Goal: Browse casually: Explore the website without a specific task or goal

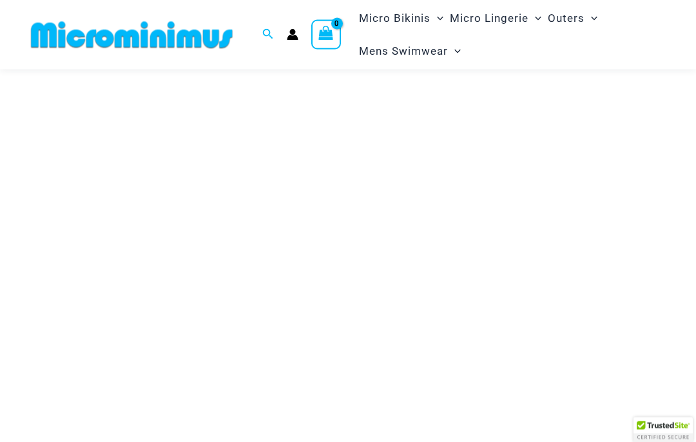
scroll to position [126, 0]
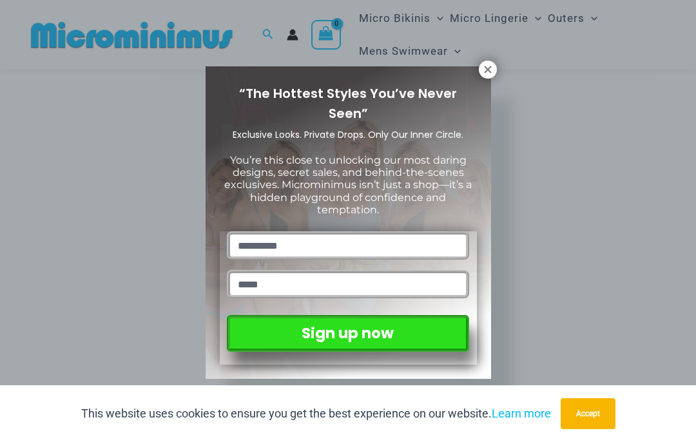
click at [490, 74] on icon at bounding box center [488, 70] width 12 height 12
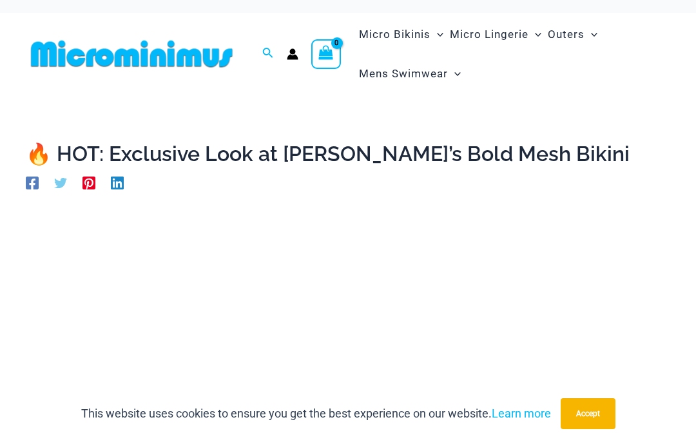
scroll to position [0, 0]
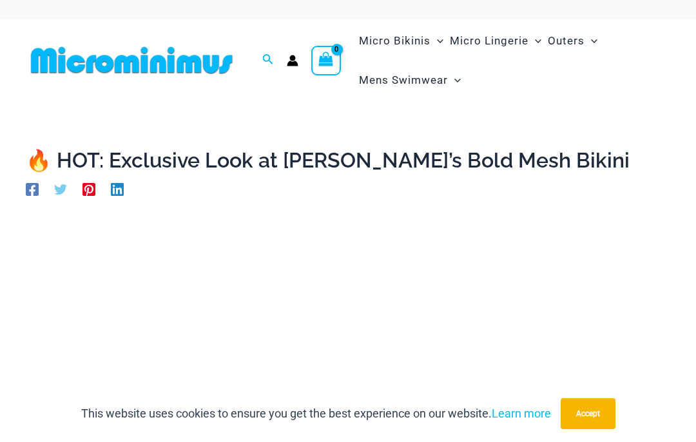
click at [252, 22] on div "Search for: Search Search No products in the cart. No products in the cart. Con…" at bounding box center [183, 60] width 315 height 82
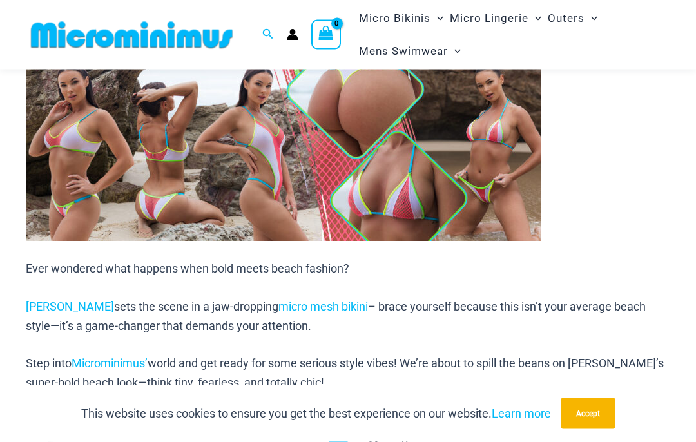
scroll to position [593, 0]
click at [46, 300] on link "Heather" at bounding box center [70, 307] width 88 height 14
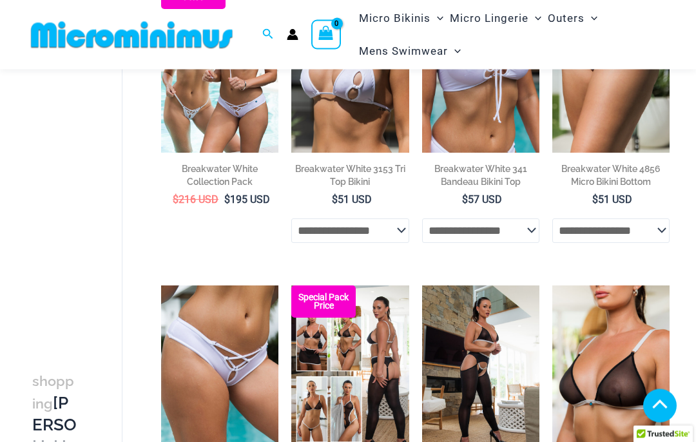
scroll to position [214, 0]
click at [552, 285] on img at bounding box center [552, 285] width 0 height 0
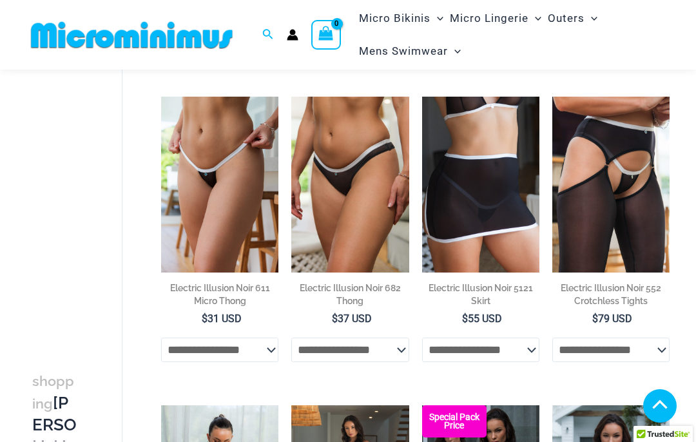
scroll to position [717, 0]
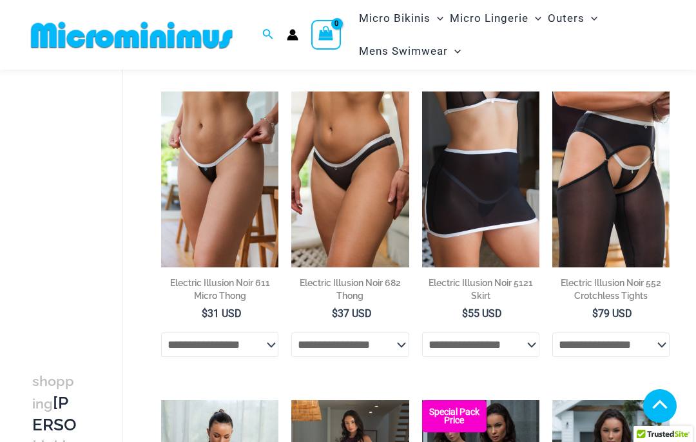
click at [161, 91] on img at bounding box center [161, 91] width 0 height 0
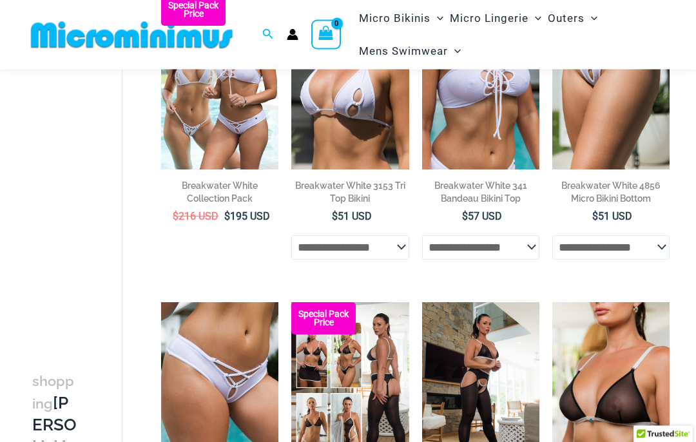
scroll to position [0, 0]
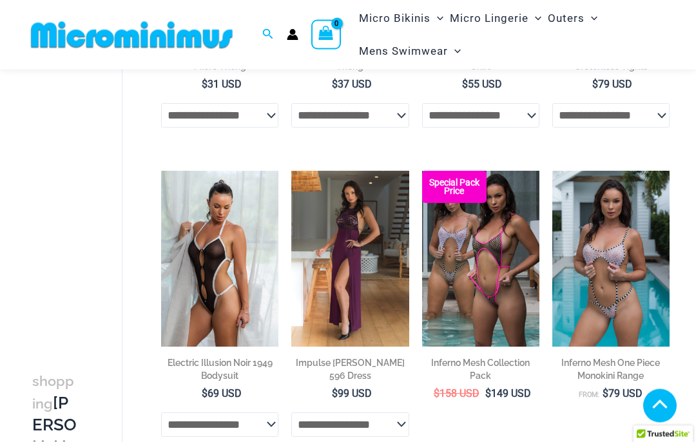
scroll to position [946, 0]
click at [422, 171] on img at bounding box center [422, 171] width 0 height 0
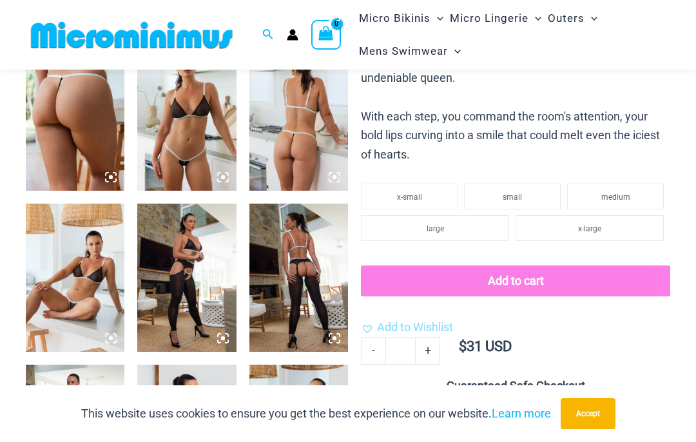
scroll to position [559, 0]
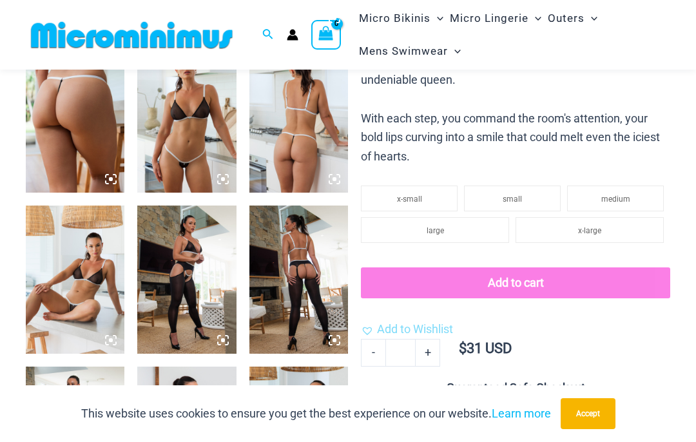
click at [280, 136] on img at bounding box center [298, 118] width 99 height 148
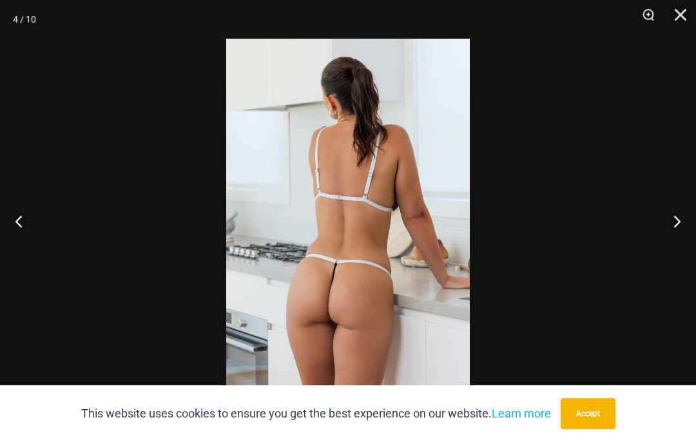
click at [673, 212] on button "Next" at bounding box center [671, 221] width 48 height 64
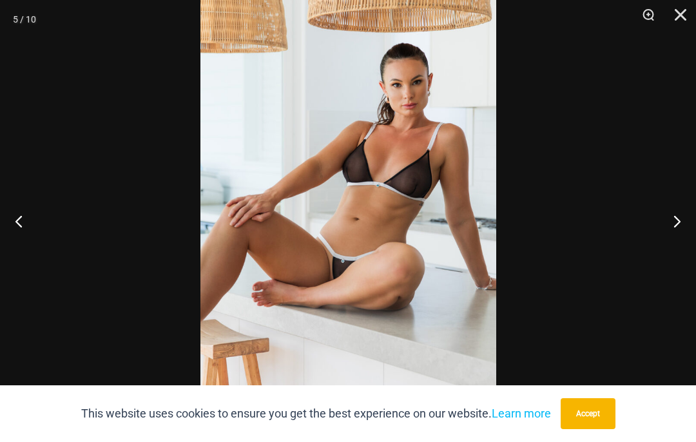
click at [691, 17] on button "Close" at bounding box center [676, 19] width 32 height 39
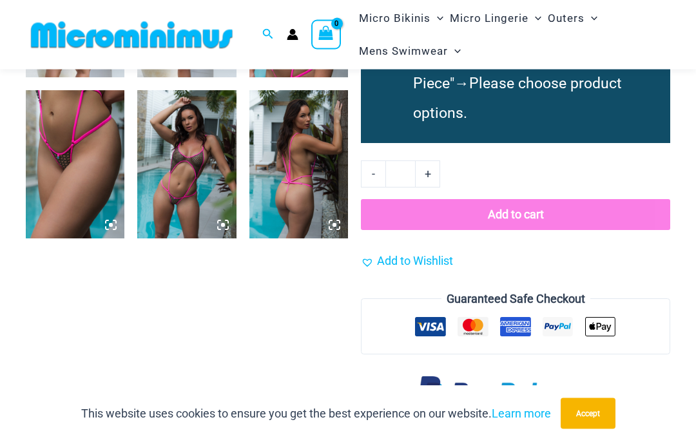
click at [180, 144] on img at bounding box center [186, 165] width 99 height 148
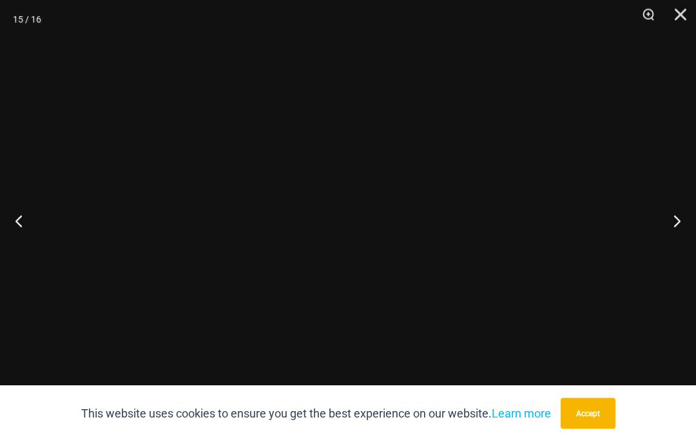
scroll to position [1158, 0]
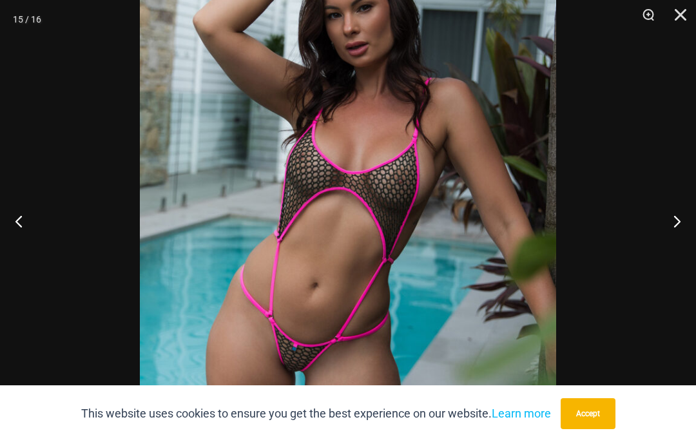
click at [408, 191] on img at bounding box center [348, 202] width 416 height 624
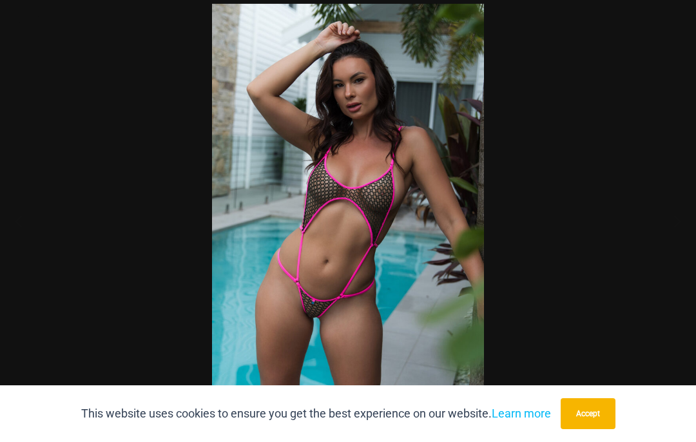
click at [392, 183] on img at bounding box center [348, 207] width 272 height 407
click at [671, 219] on button "Next" at bounding box center [671, 221] width 48 height 64
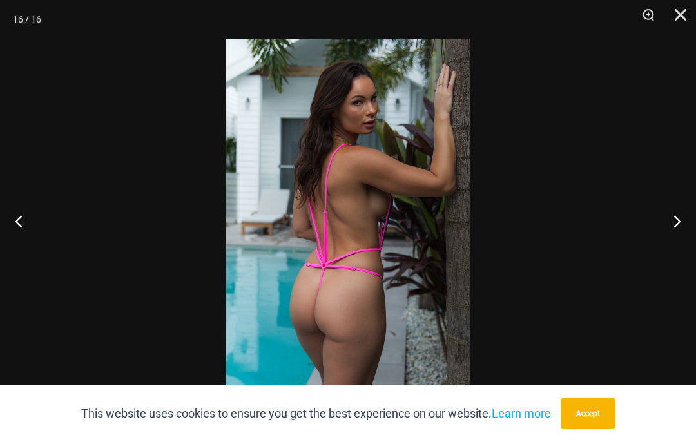
click at [673, 221] on button "Next" at bounding box center [671, 221] width 48 height 64
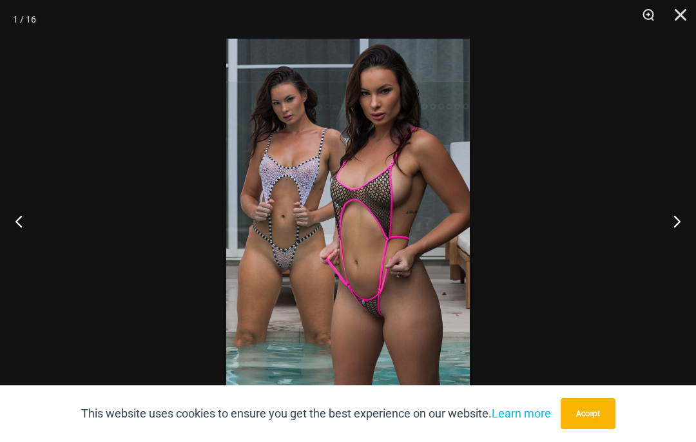
click at [673, 216] on button "Next" at bounding box center [671, 221] width 48 height 64
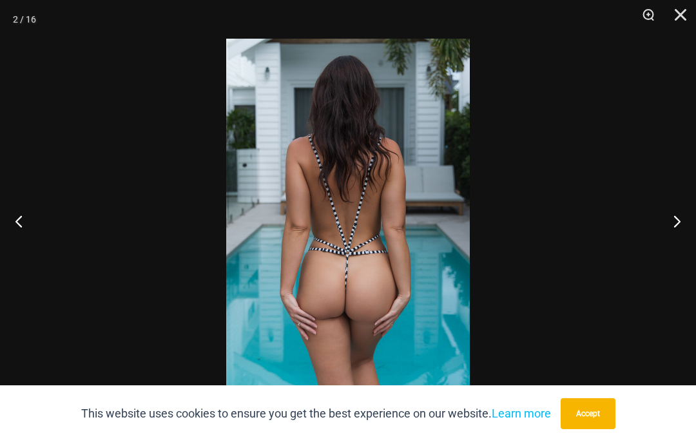
click at [640, 17] on button "Zoom" at bounding box center [643, 19] width 32 height 39
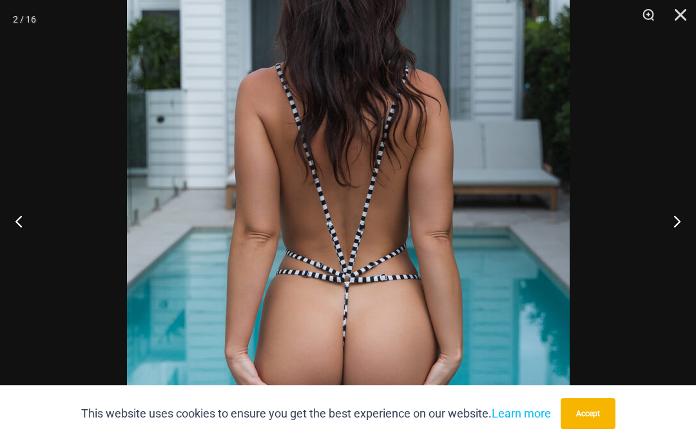
click at [671, 224] on button "Next" at bounding box center [671, 221] width 48 height 64
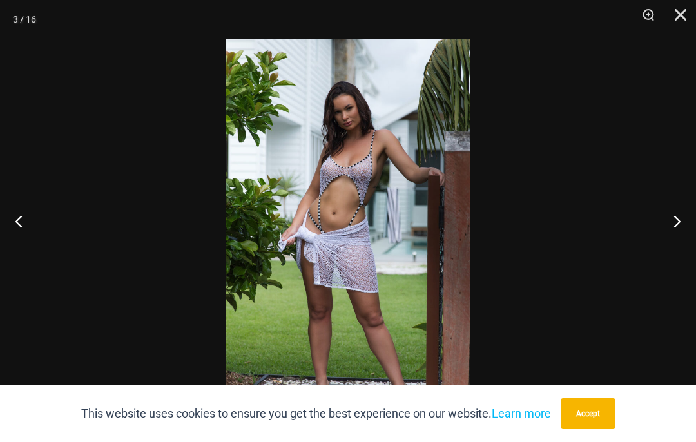
click at [582, 405] on button "Accept" at bounding box center [587, 413] width 55 height 31
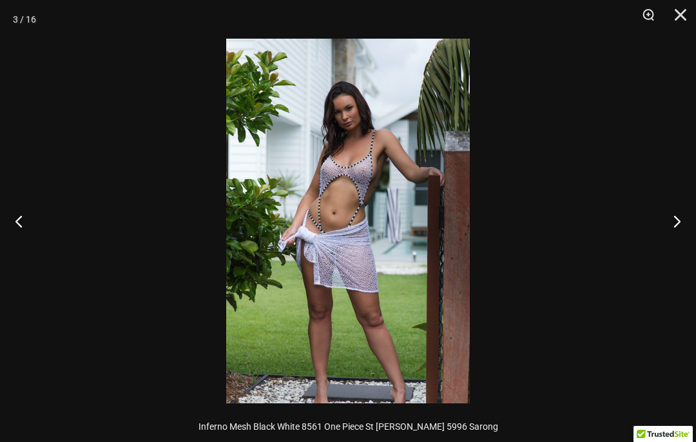
click at [673, 218] on button "Next" at bounding box center [671, 221] width 48 height 64
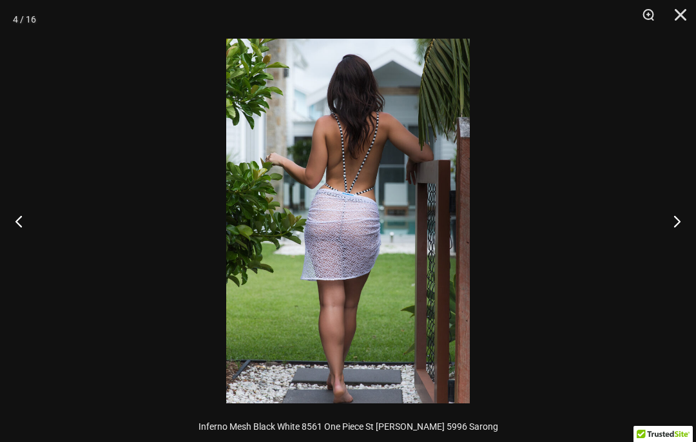
click at [676, 227] on button "Next" at bounding box center [671, 221] width 48 height 64
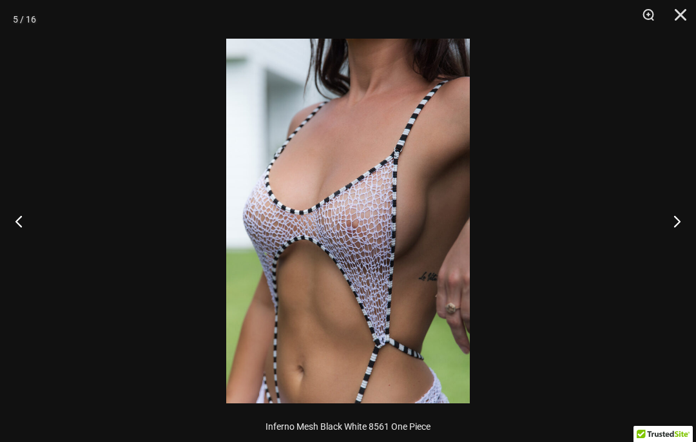
click at [668, 218] on button "Next" at bounding box center [671, 221] width 48 height 64
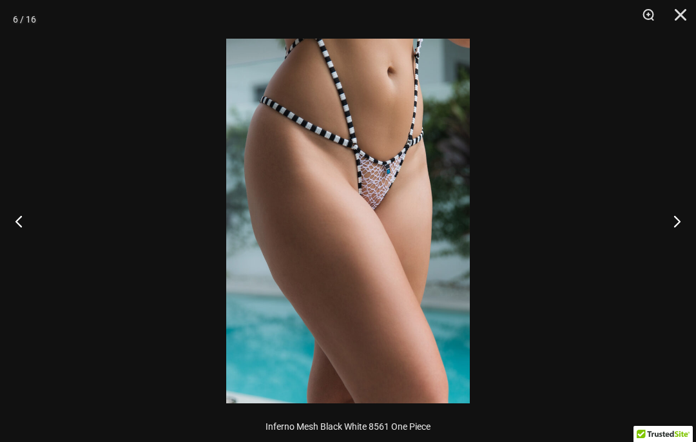
click at [669, 218] on button "Next" at bounding box center [671, 221] width 48 height 64
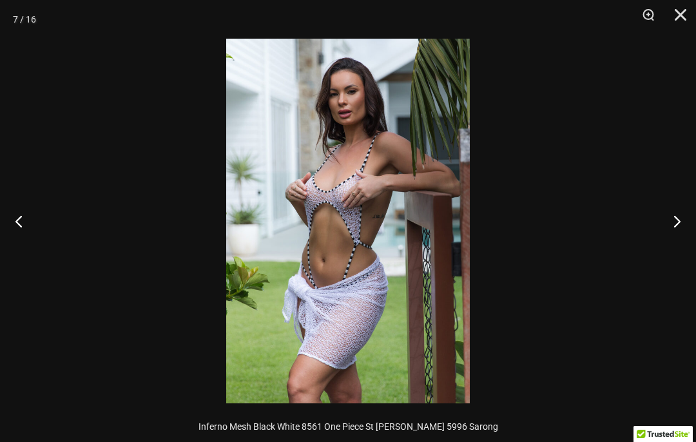
click at [669, 215] on button "Next" at bounding box center [671, 221] width 48 height 64
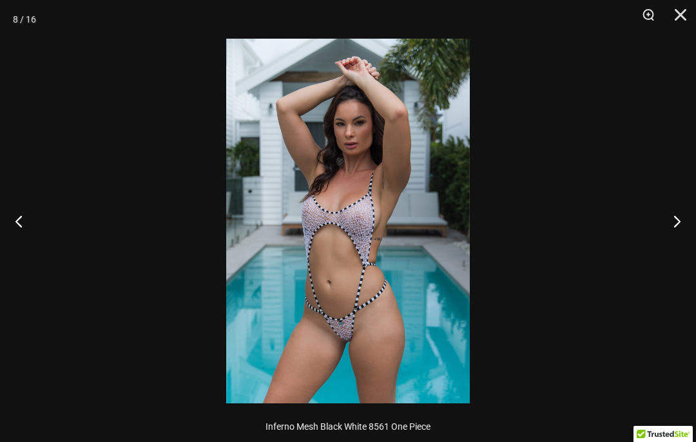
click at [670, 222] on button "Next" at bounding box center [671, 221] width 48 height 64
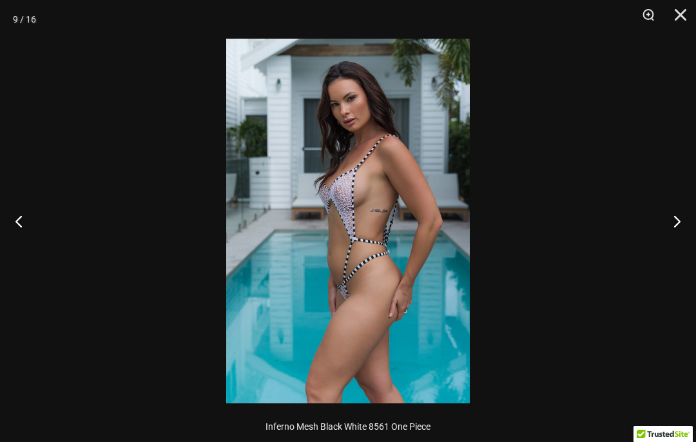
click at [675, 220] on button "Next" at bounding box center [671, 221] width 48 height 64
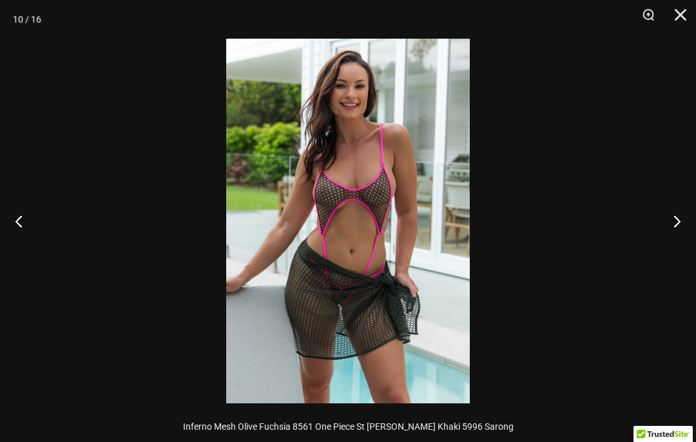
click at [677, 222] on button "Next" at bounding box center [671, 221] width 48 height 64
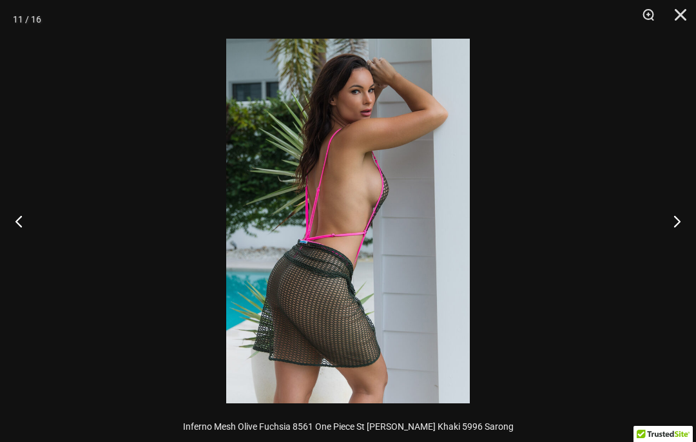
click at [682, 223] on button "Next" at bounding box center [671, 221] width 48 height 64
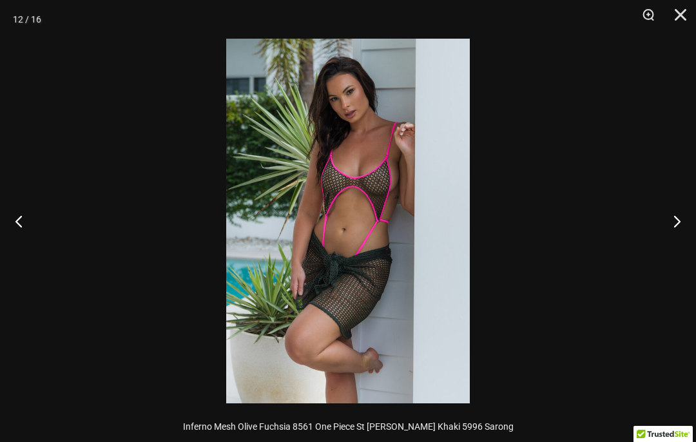
click at [685, 218] on button "Next" at bounding box center [671, 221] width 48 height 64
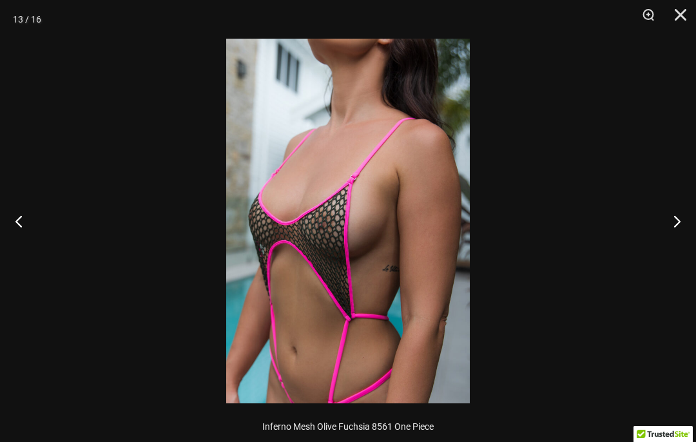
click at [675, 217] on button "Next" at bounding box center [671, 221] width 48 height 64
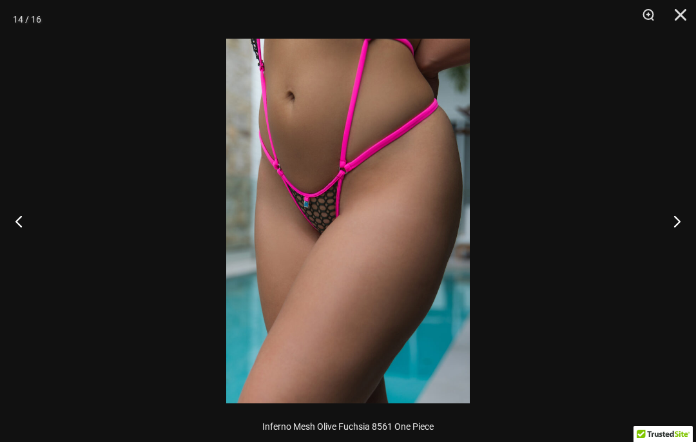
click at [674, 219] on button "Next" at bounding box center [671, 221] width 48 height 64
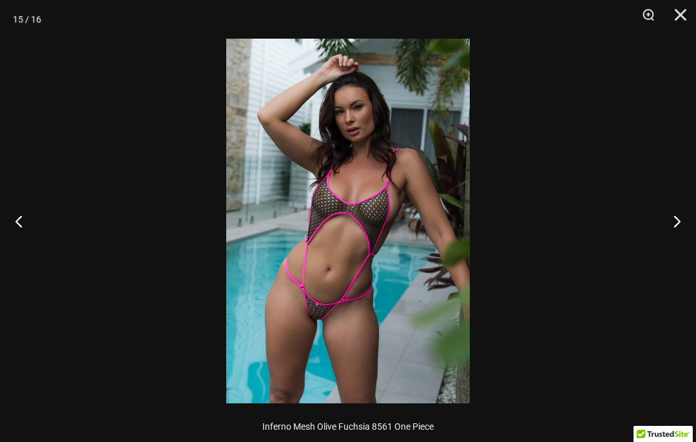
click at [676, 222] on button "Next" at bounding box center [671, 221] width 48 height 64
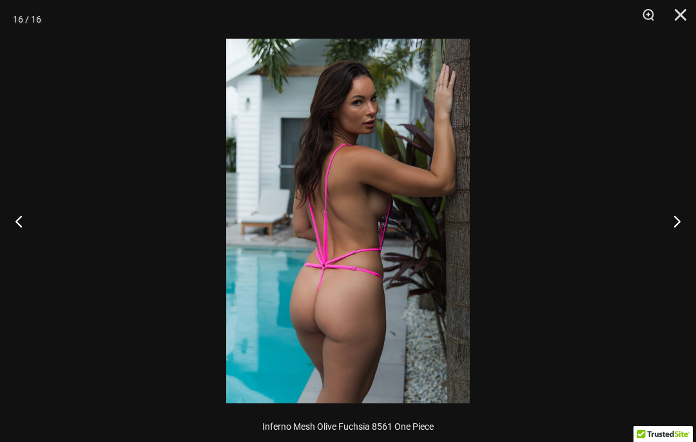
click at [678, 220] on button "Next" at bounding box center [671, 221] width 48 height 64
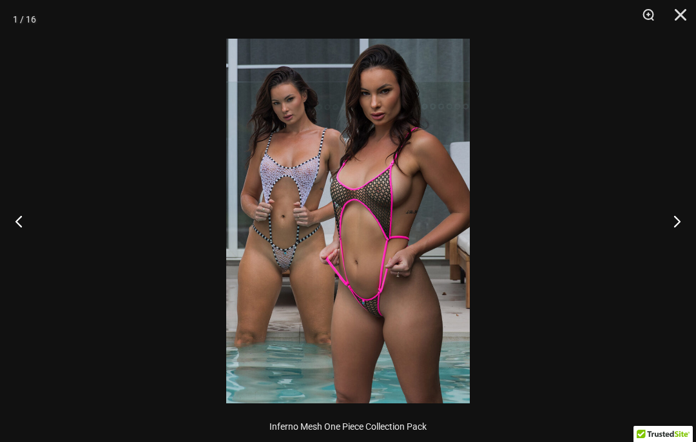
click at [679, 222] on button "Next" at bounding box center [671, 221] width 48 height 64
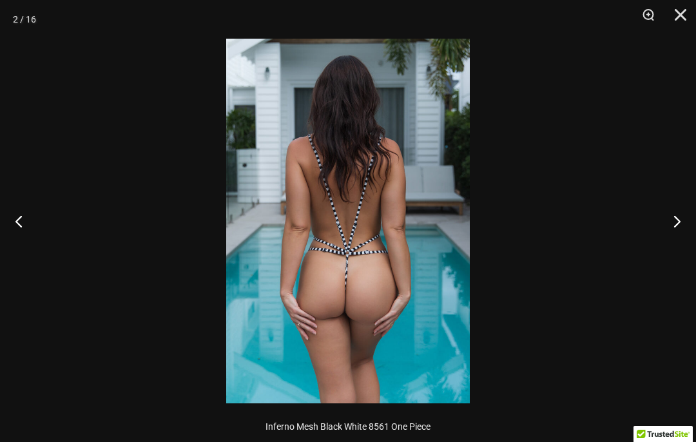
click at [682, 223] on button "Next" at bounding box center [671, 221] width 48 height 64
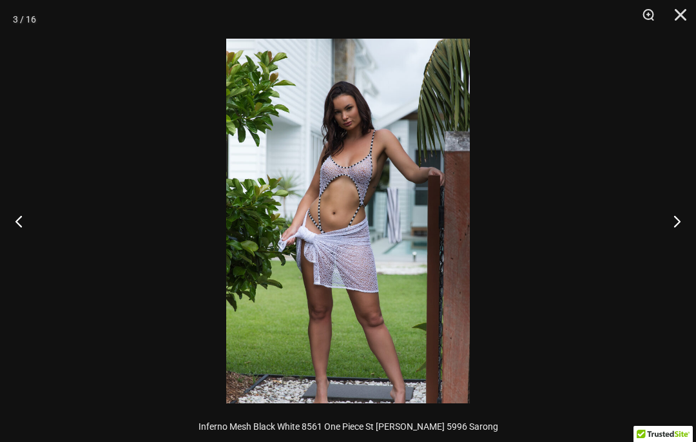
click at [683, 224] on button "Next" at bounding box center [671, 221] width 48 height 64
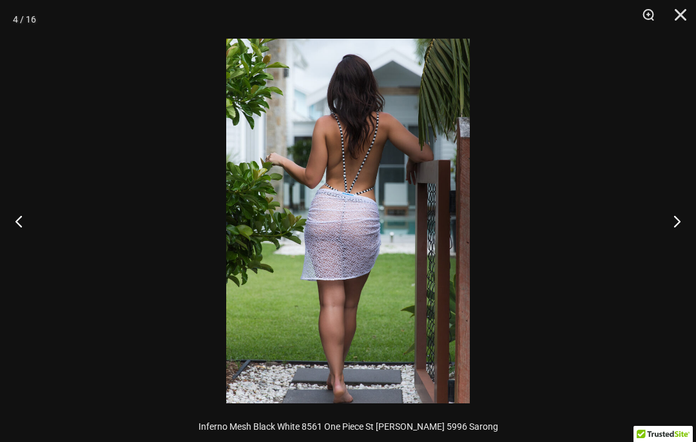
click at [683, 225] on button "Next" at bounding box center [671, 221] width 48 height 64
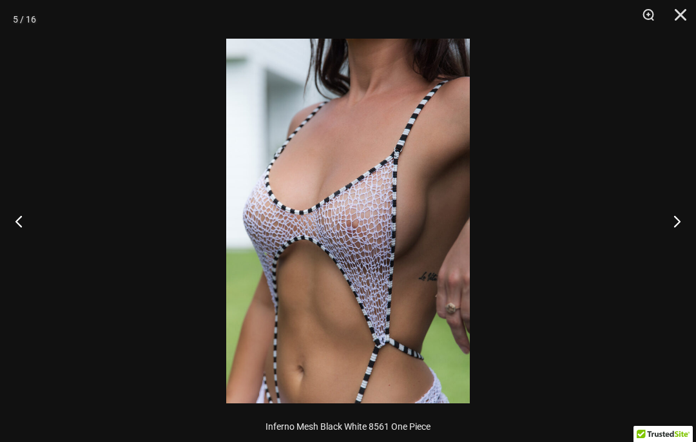
click at [682, 225] on button "Next" at bounding box center [671, 221] width 48 height 64
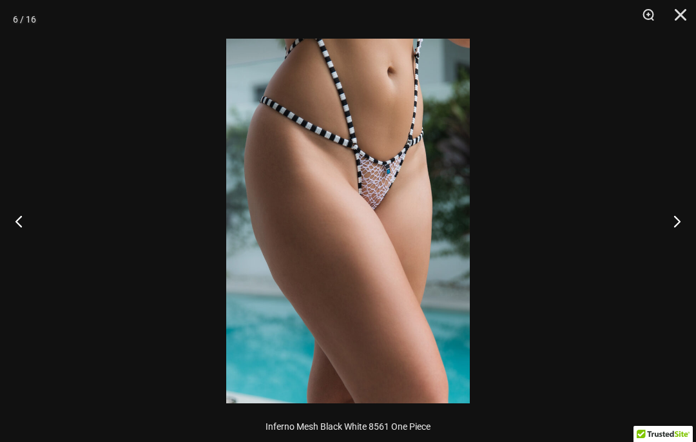
click at [687, 15] on button "Close" at bounding box center [676, 19] width 32 height 39
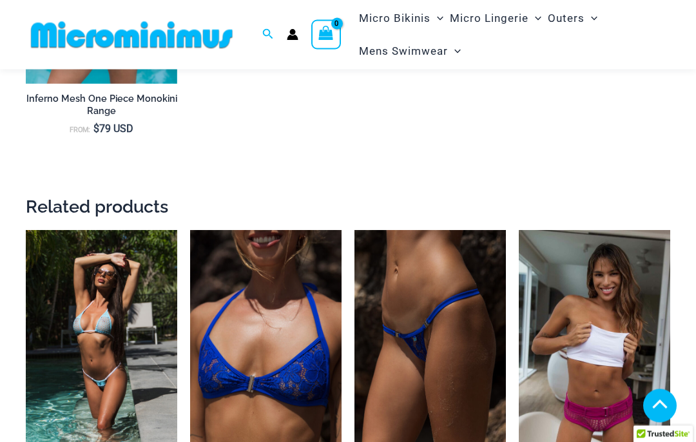
scroll to position [2113, 0]
click at [26, 230] on img at bounding box center [26, 230] width 0 height 0
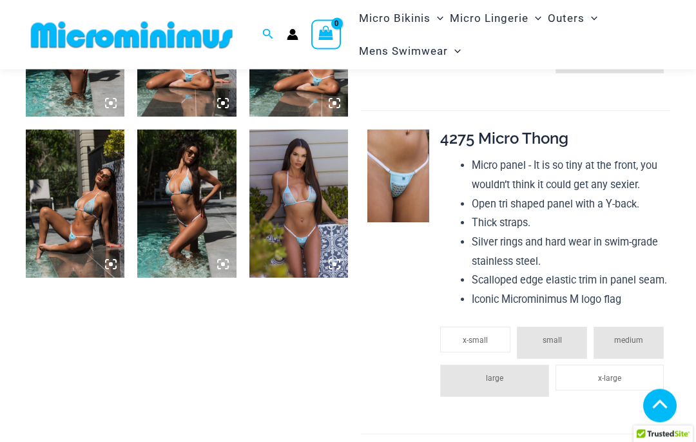
scroll to position [635, 0]
click at [79, 203] on img at bounding box center [75, 203] width 99 height 148
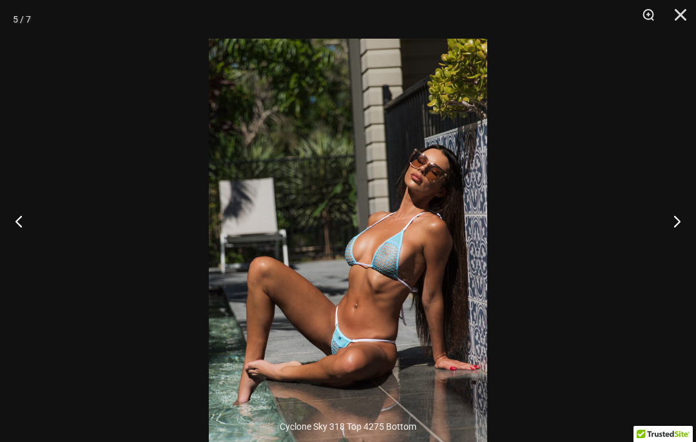
click at [685, 13] on button "Close" at bounding box center [676, 19] width 32 height 39
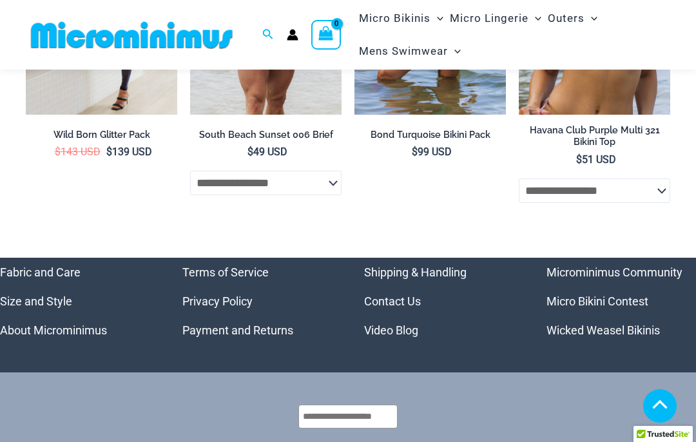
scroll to position [3375, 0]
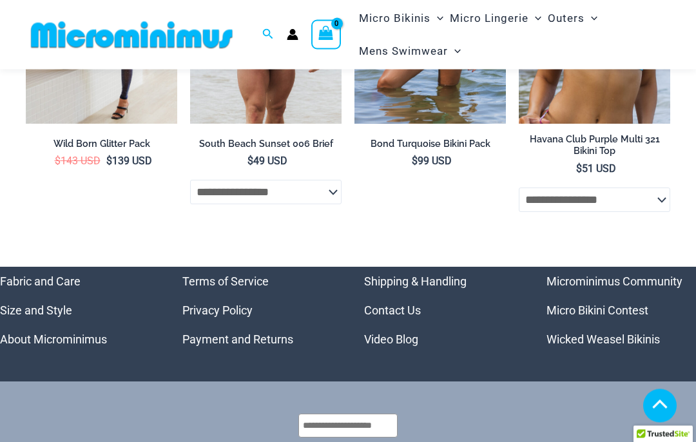
click at [383, 333] on link "Video Blog" at bounding box center [391, 340] width 54 height 14
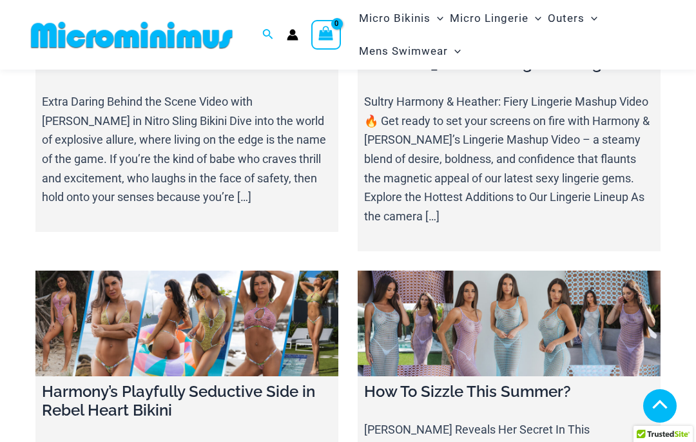
scroll to position [9602, 0]
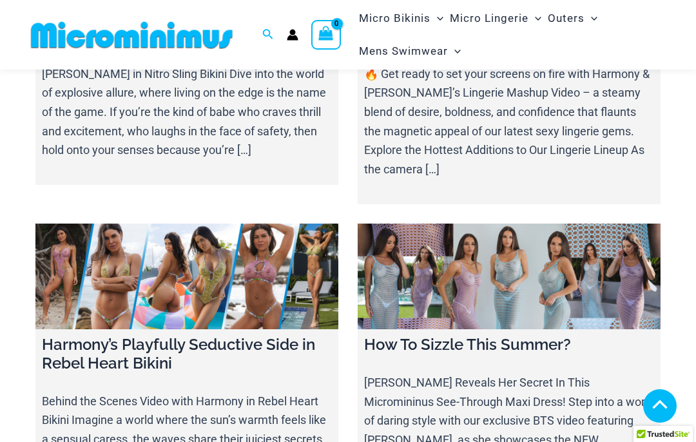
scroll to position [9644, 0]
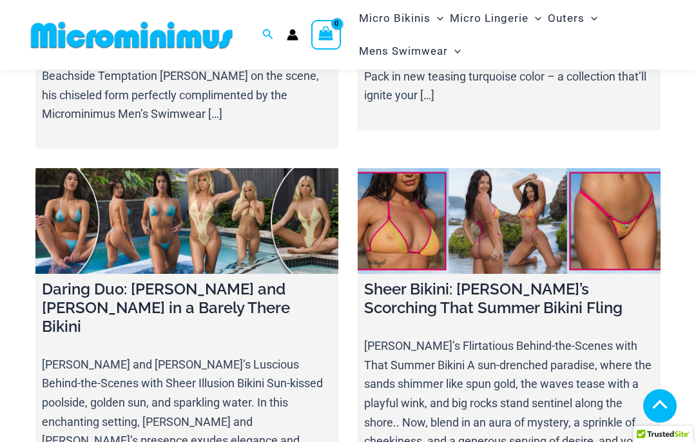
scroll to position [8951, 0]
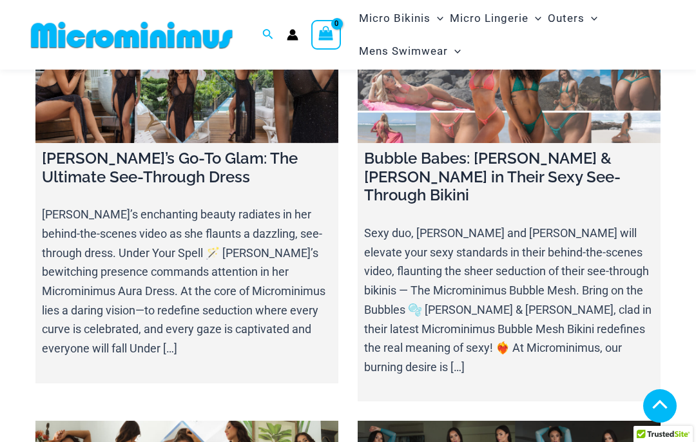
scroll to position [6833, 0]
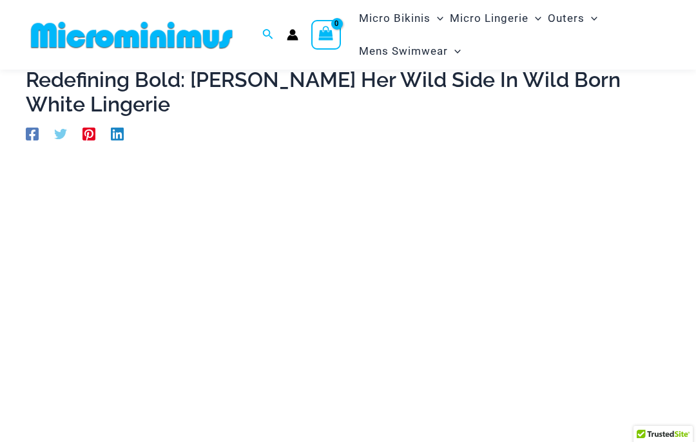
scroll to position [93, 0]
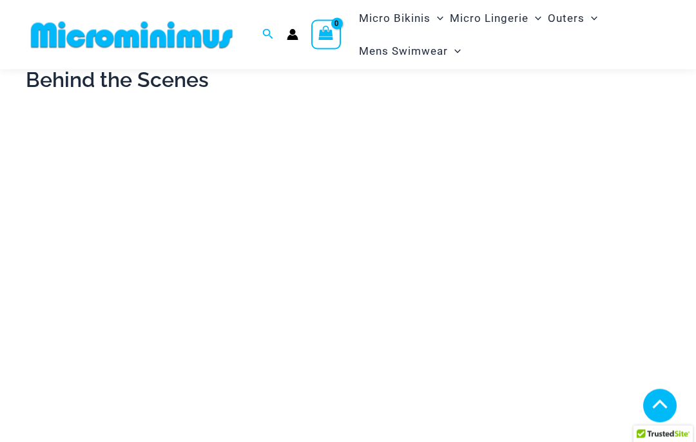
scroll to position [166, 0]
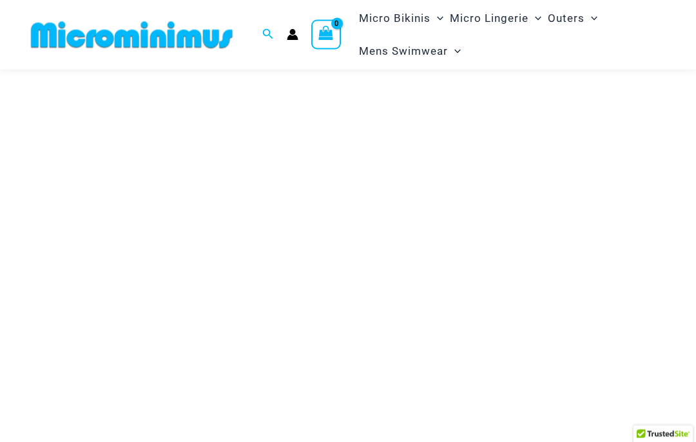
scroll to position [115, 0]
